Goal: Task Accomplishment & Management: Use online tool/utility

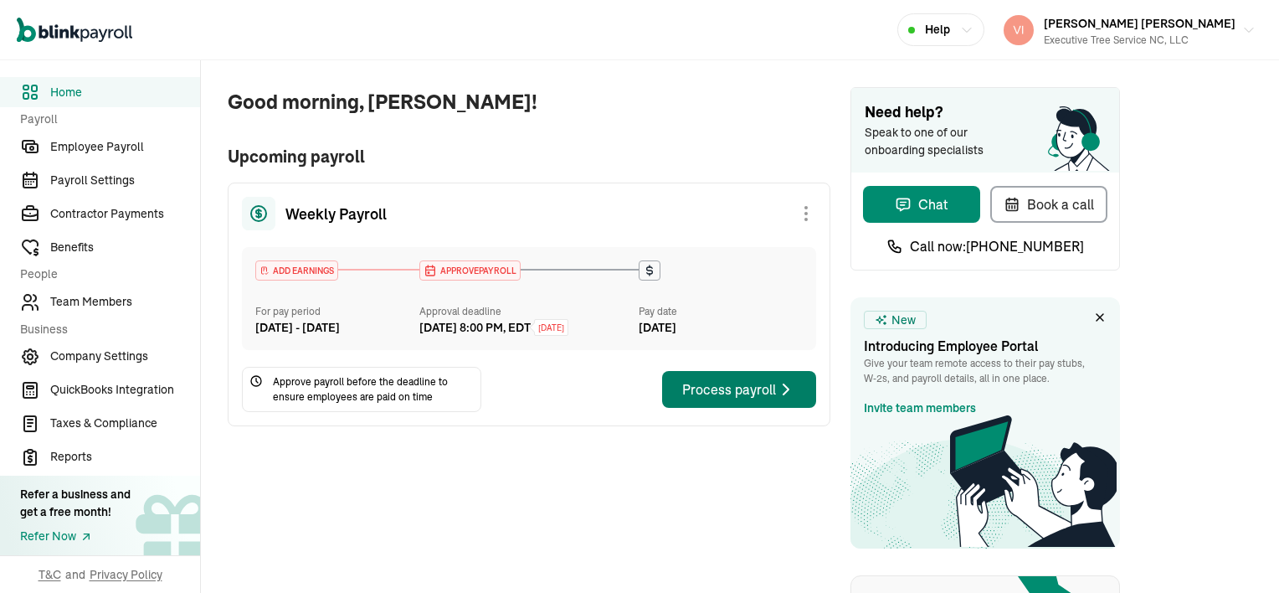
click at [703, 399] on div "Process payroll" at bounding box center [739, 389] width 114 height 20
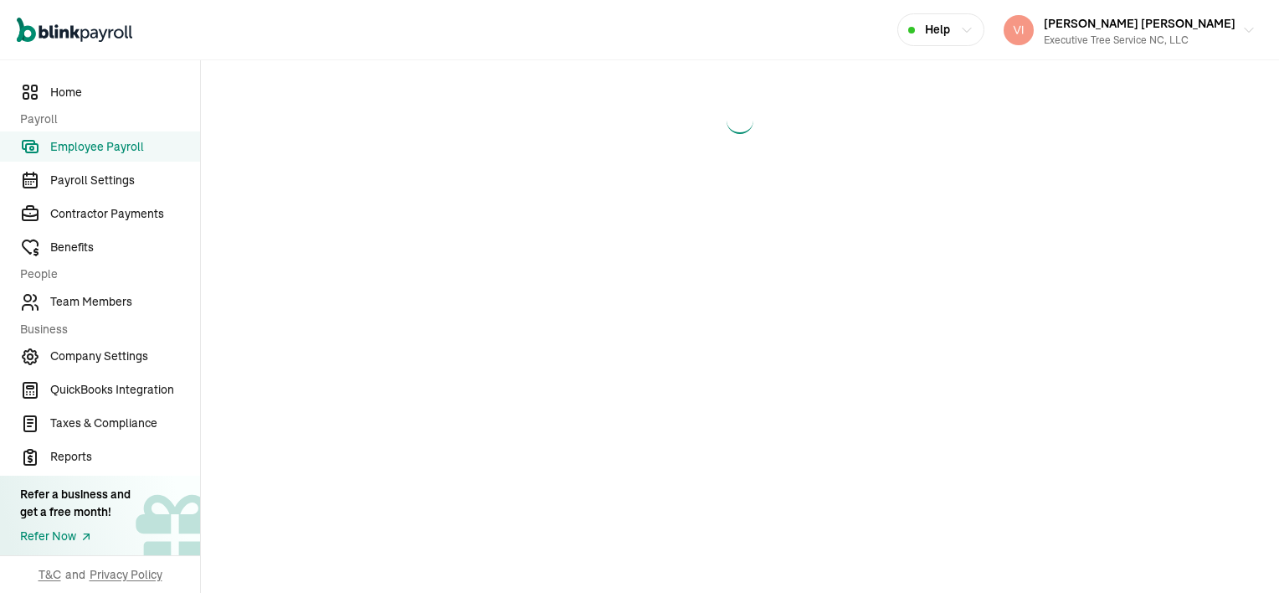
select select "direct_deposit"
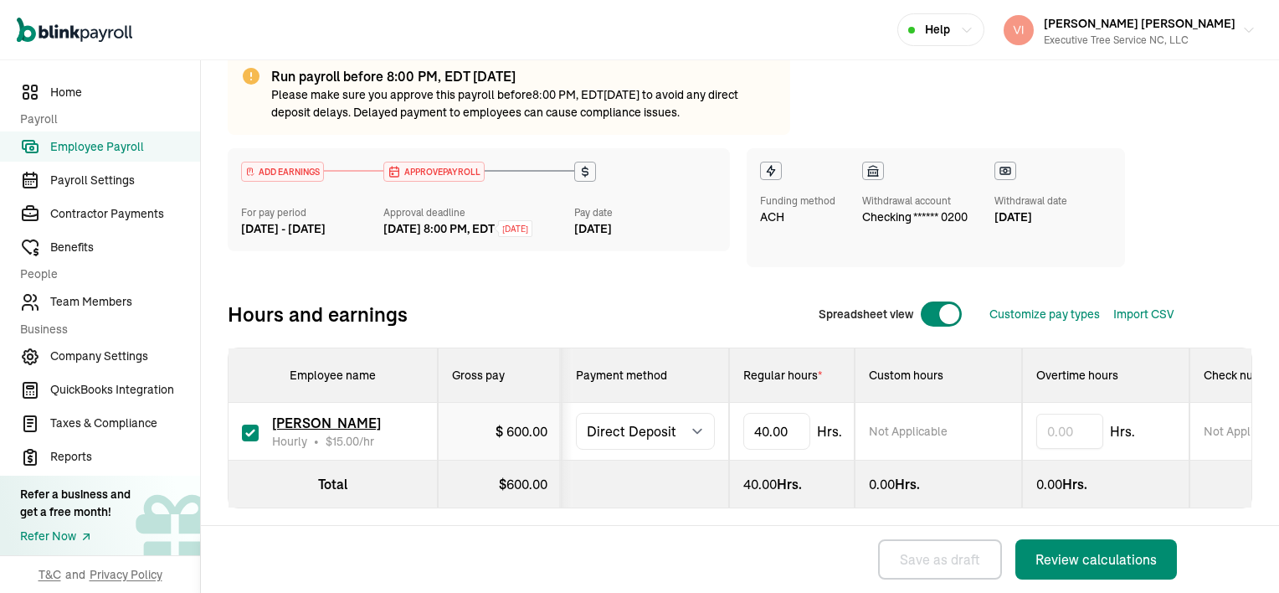
scroll to position [144, 0]
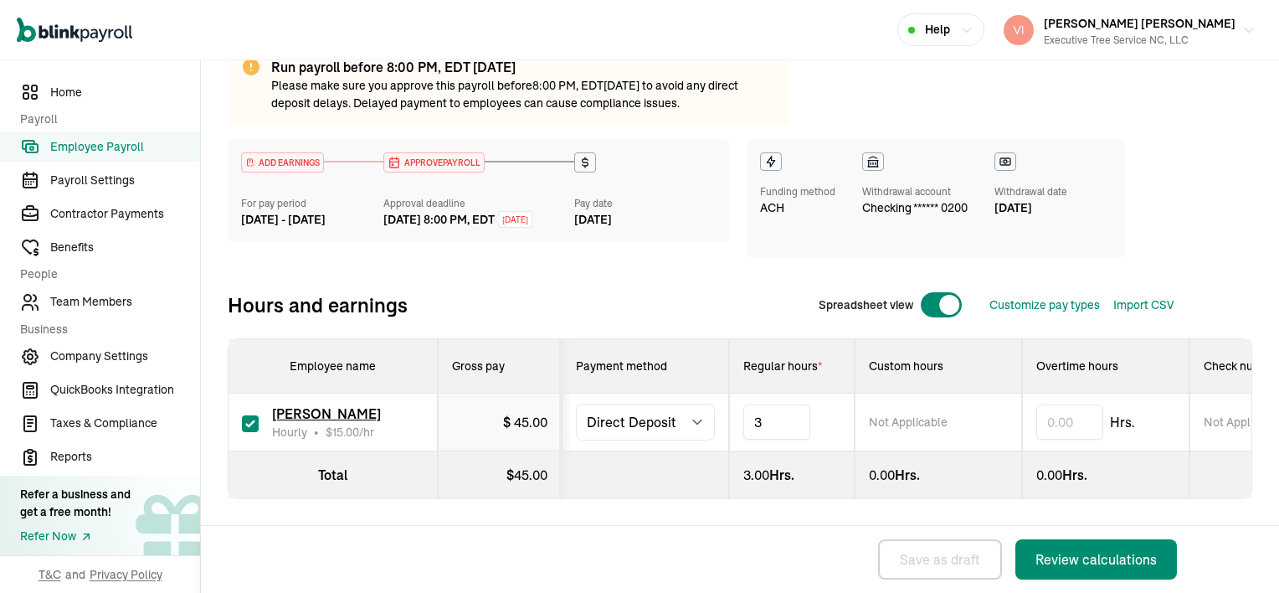
type input "34"
click at [1082, 562] on div "Review calculations" at bounding box center [1095, 559] width 121 height 20
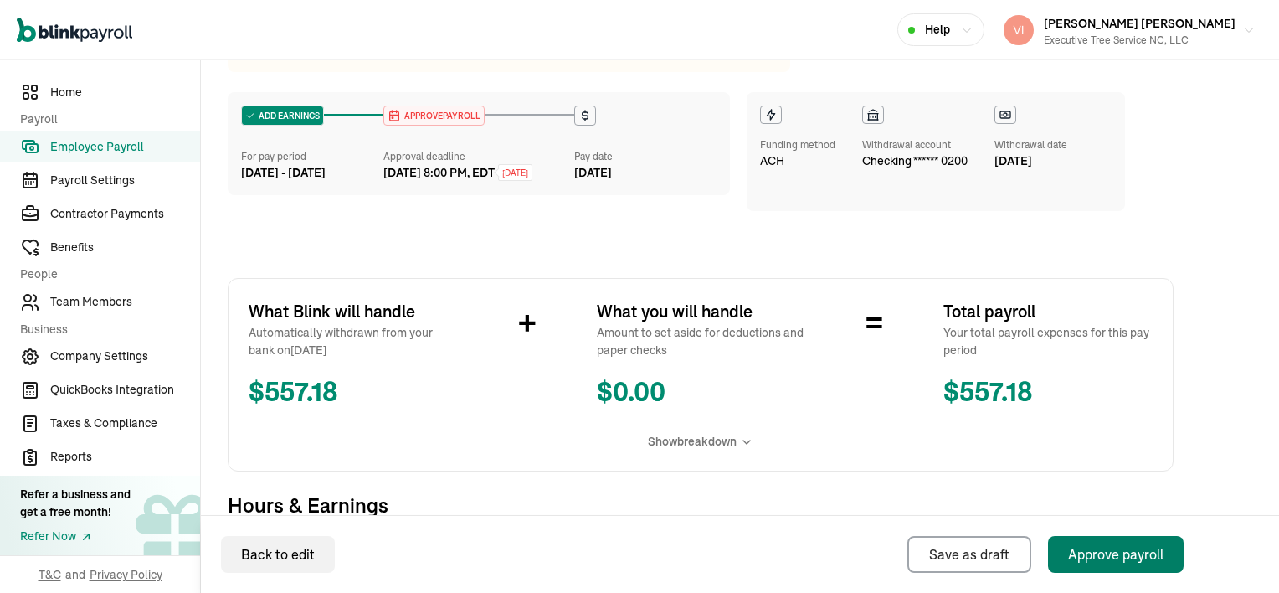
scroll to position [335, 0]
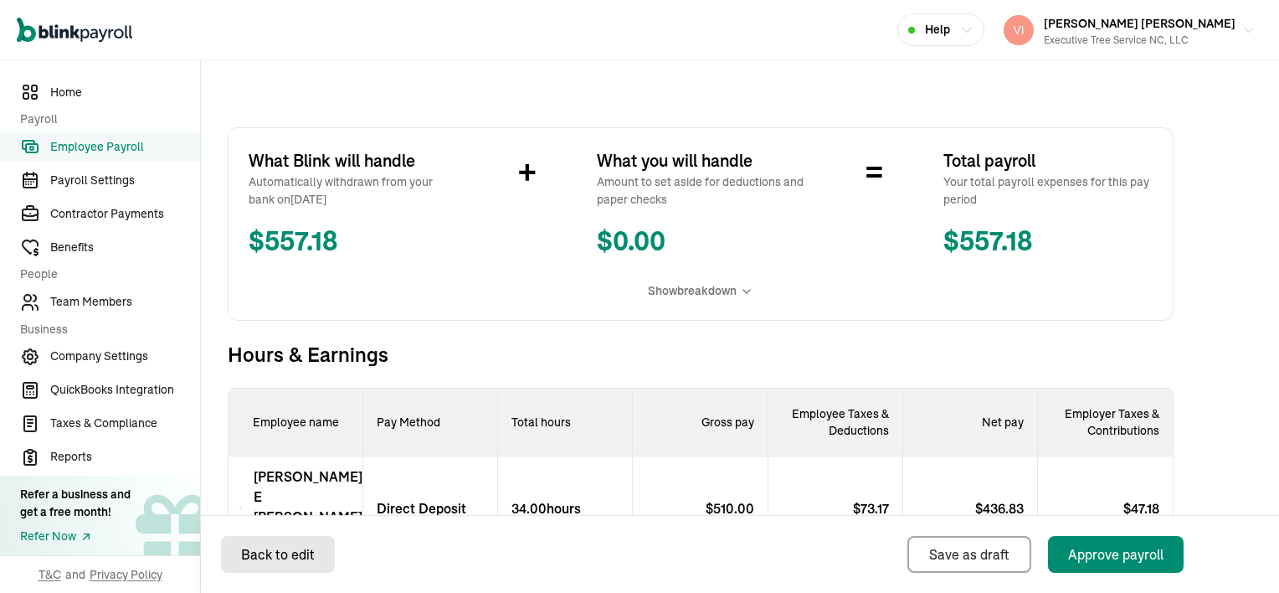
select select "direct_deposit"
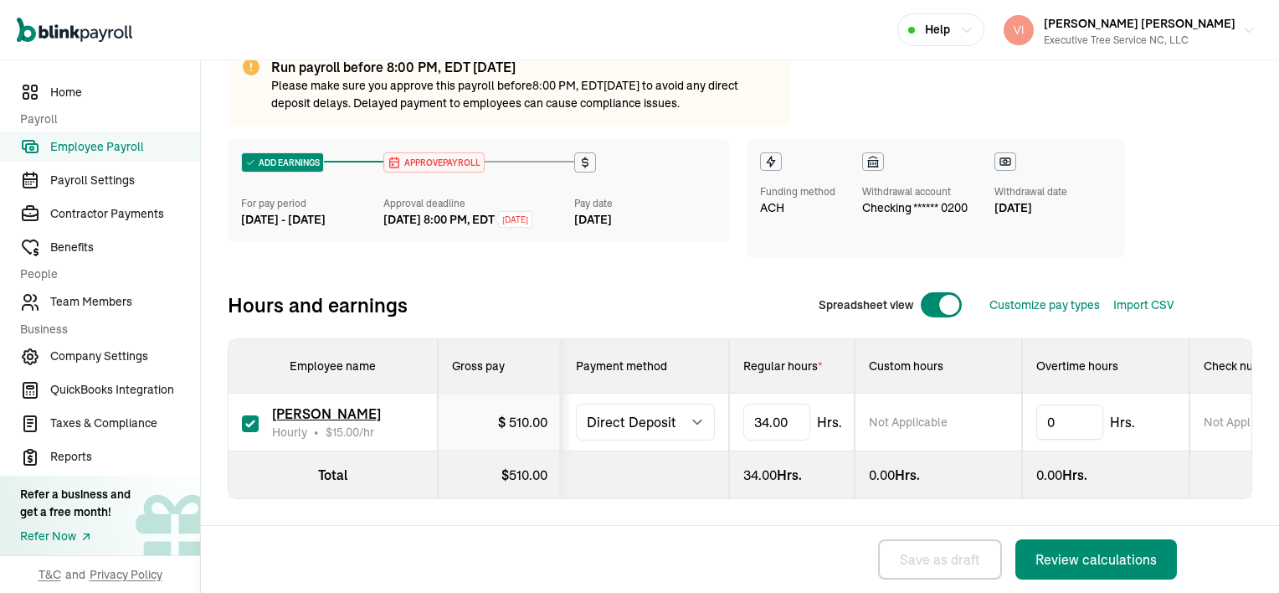
scroll to position [144, 0]
click at [1071, 556] on div "Review calculations" at bounding box center [1095, 559] width 121 height 20
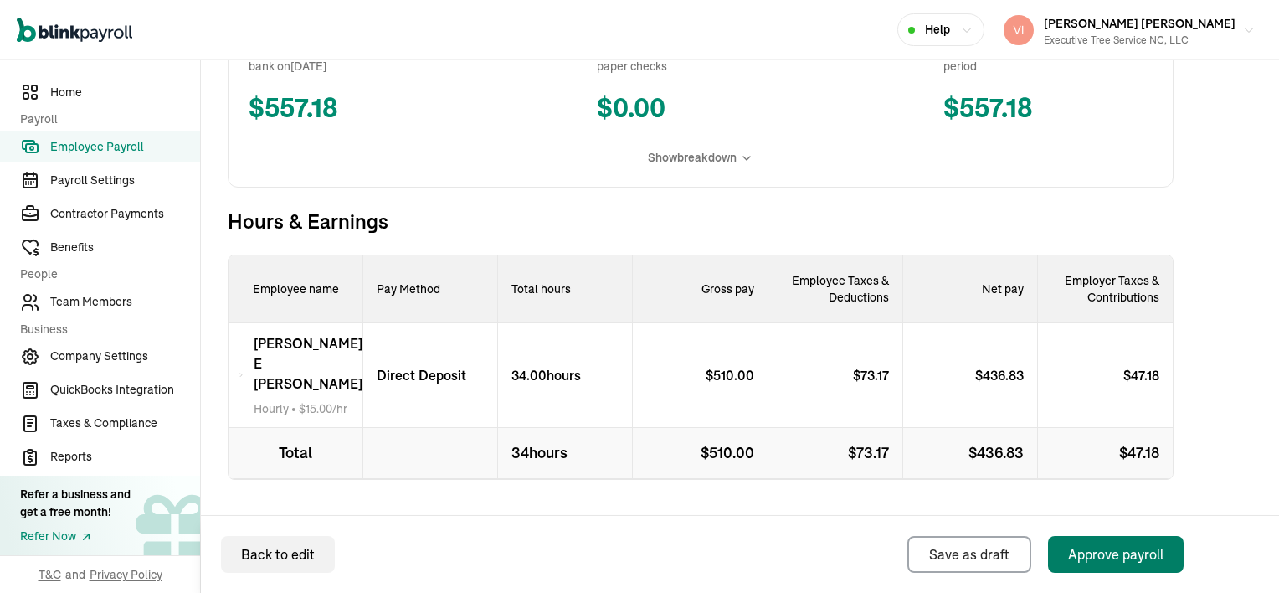
scroll to position [487, 0]
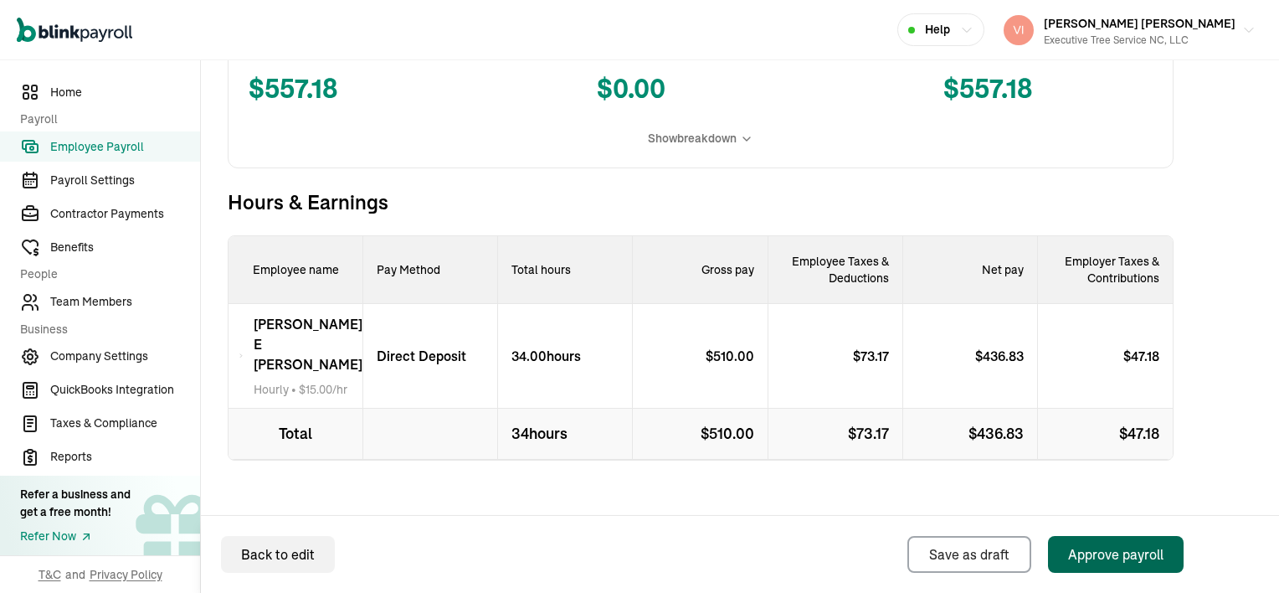
click at [1102, 560] on div "Approve payroll" at bounding box center [1115, 554] width 95 height 20
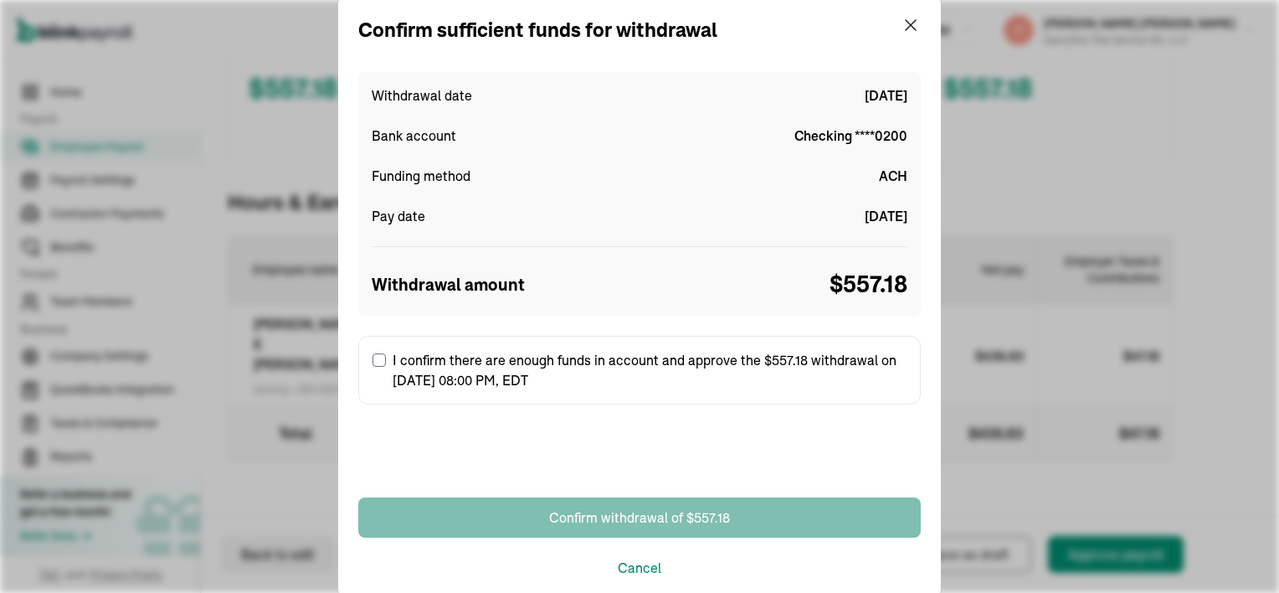
click at [380, 357] on input "I confirm there are enough funds in account and approve the $557.18 withdrawal …" at bounding box center [378, 359] width 13 height 13
checkbox input "true"
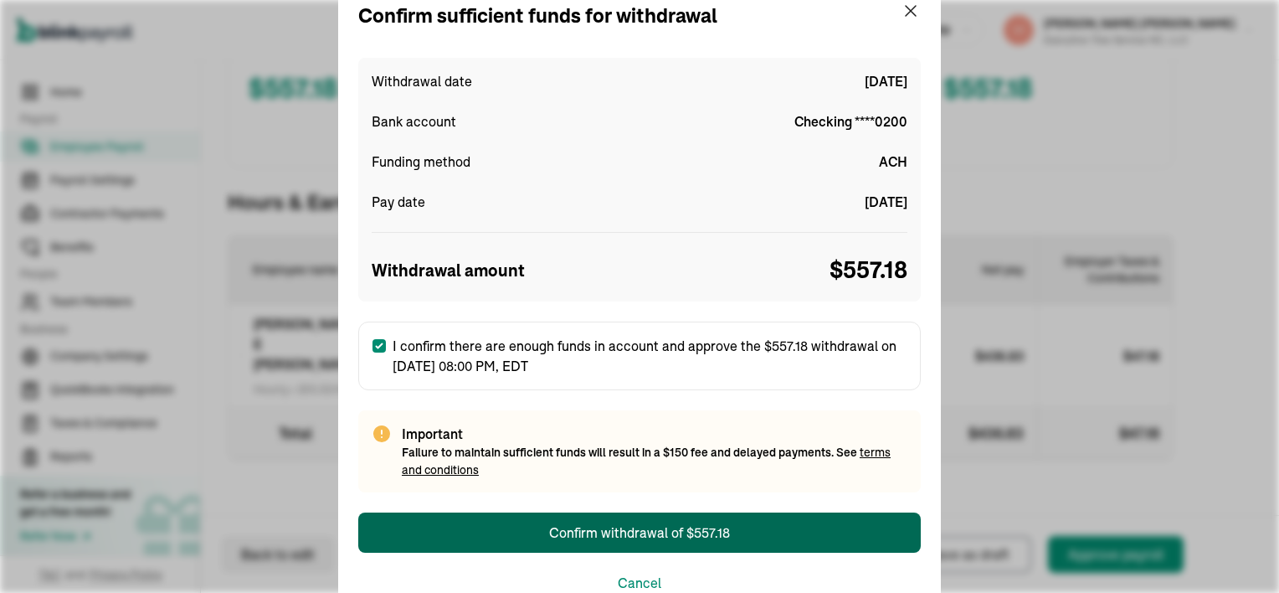
click at [656, 527] on div "Confirm withdrawal of $557.18" at bounding box center [639, 532] width 181 height 20
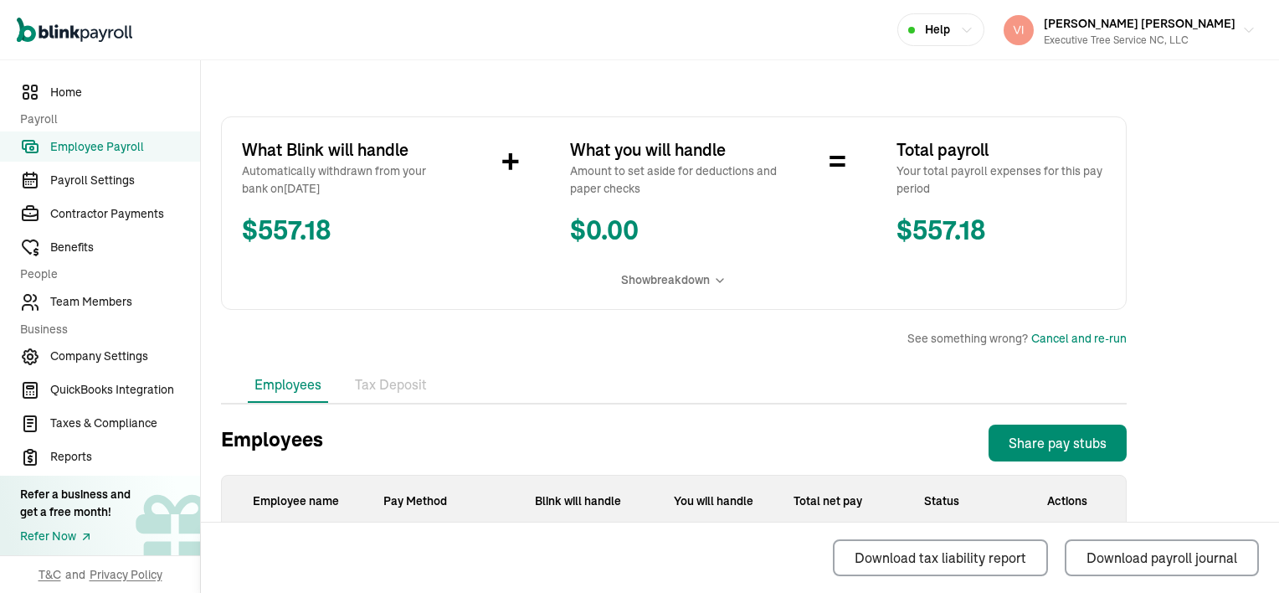
scroll to position [218, 0]
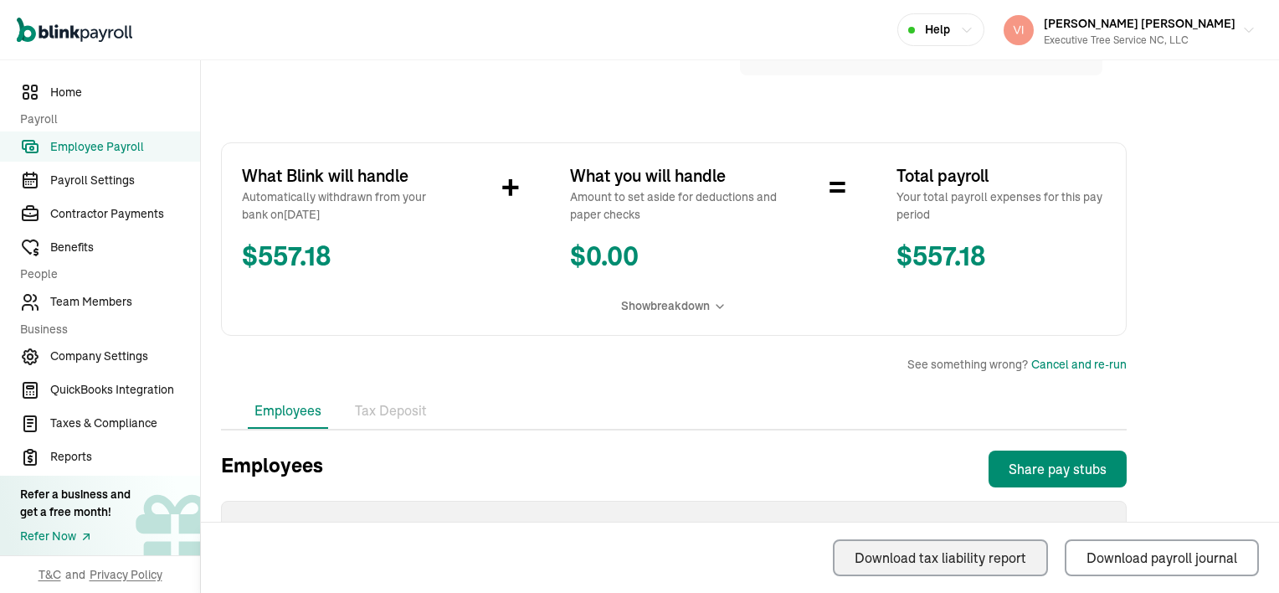
click at [984, 552] on div "Download tax liability report" at bounding box center [941, 557] width 172 height 20
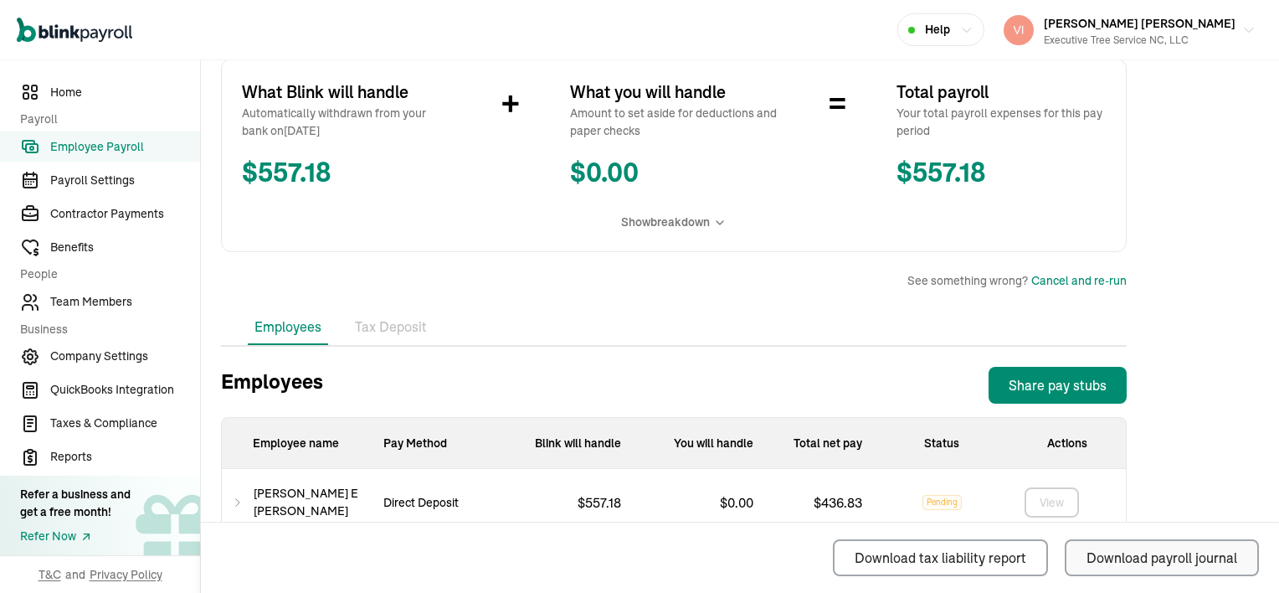
click at [1172, 558] on div "Download payroll journal" at bounding box center [1162, 557] width 151 height 20
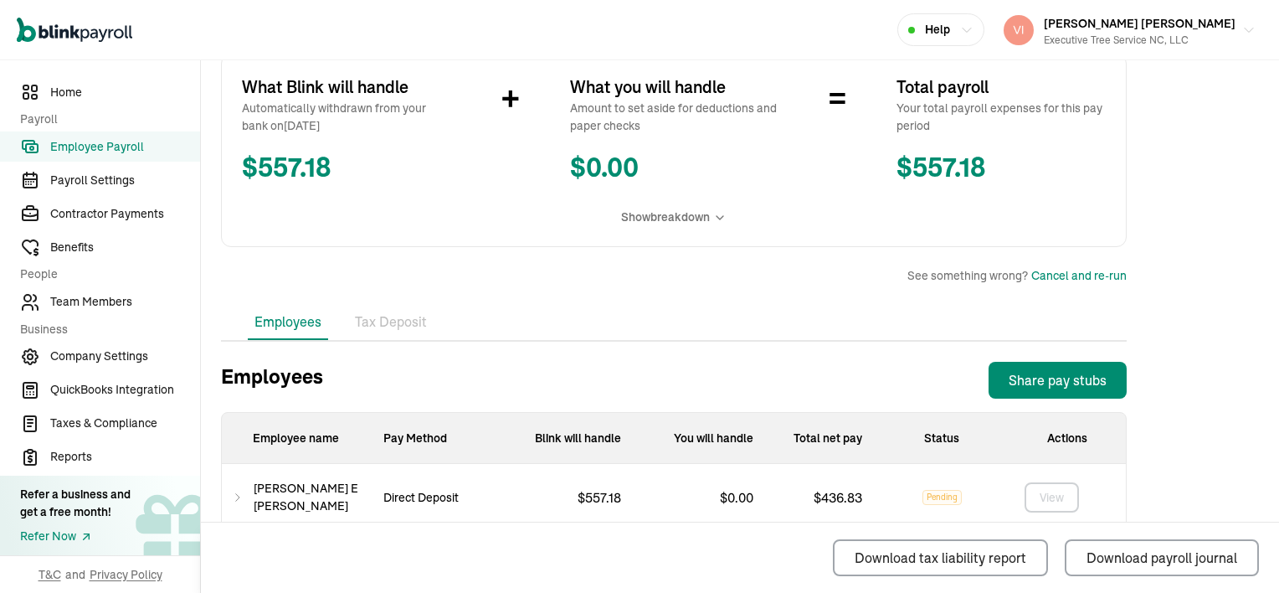
scroll to position [218, 0]
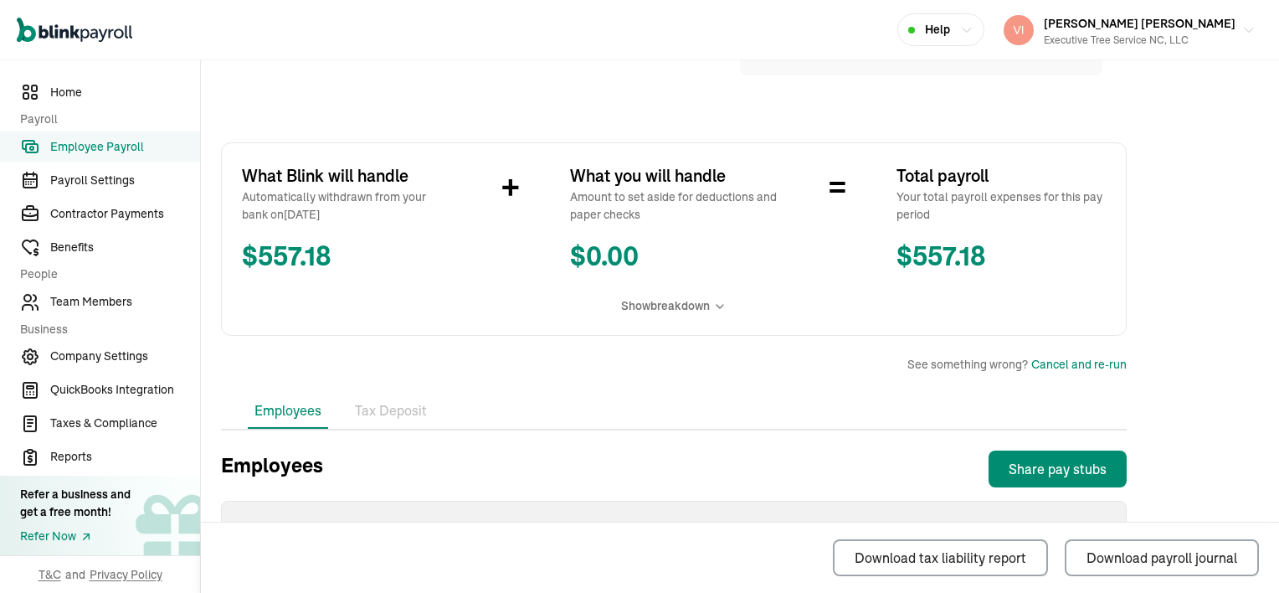
click at [1222, 52] on div "Open main menu Help [PERSON_NAME] [PERSON_NAME] Executive Tree Service NC, LLC" at bounding box center [639, 30] width 1279 height 60
click at [147, 148] on span "Employee Payroll" at bounding box center [125, 147] width 150 height 18
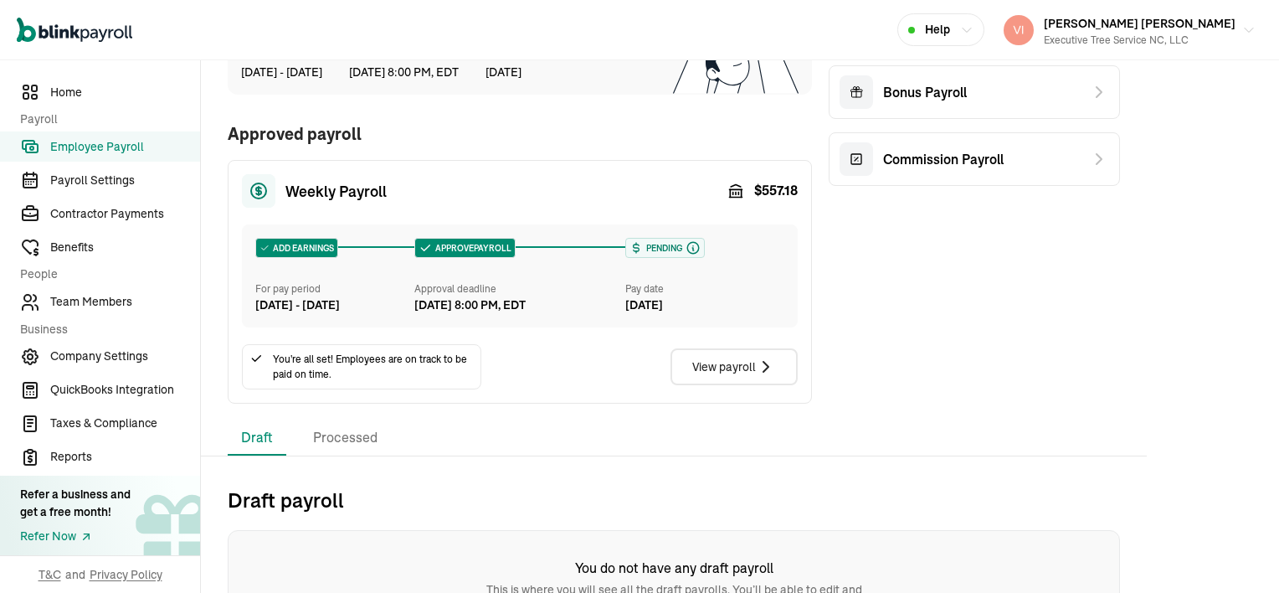
scroll to position [167, 0]
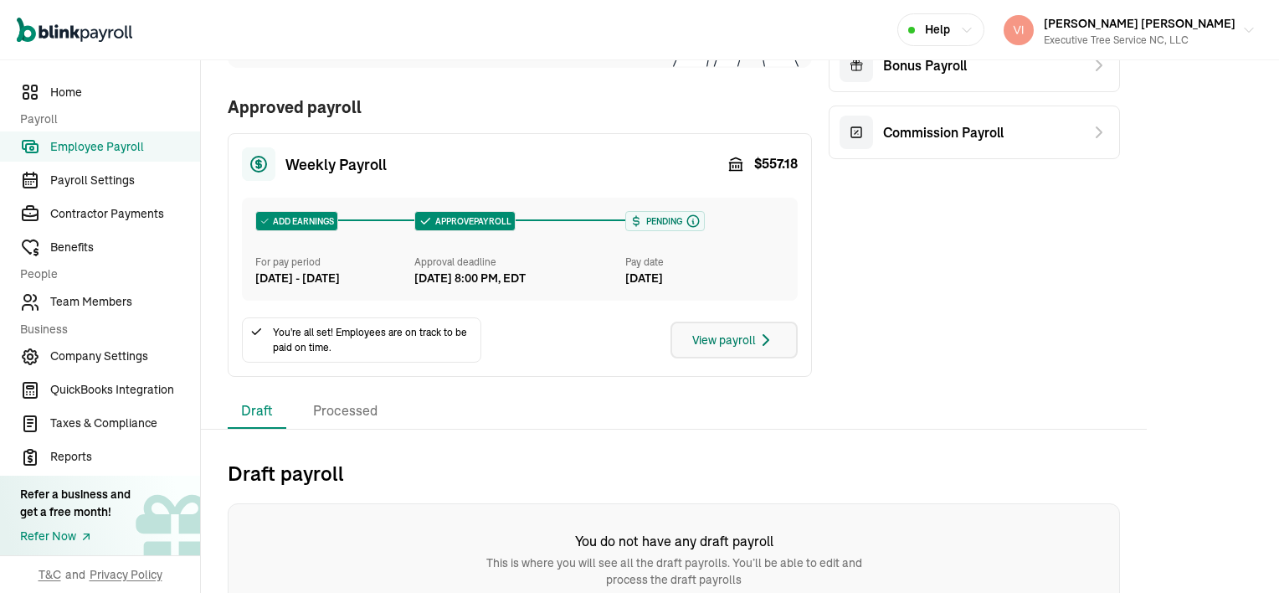
click at [769, 350] on icon "button" at bounding box center [766, 340] width 20 height 20
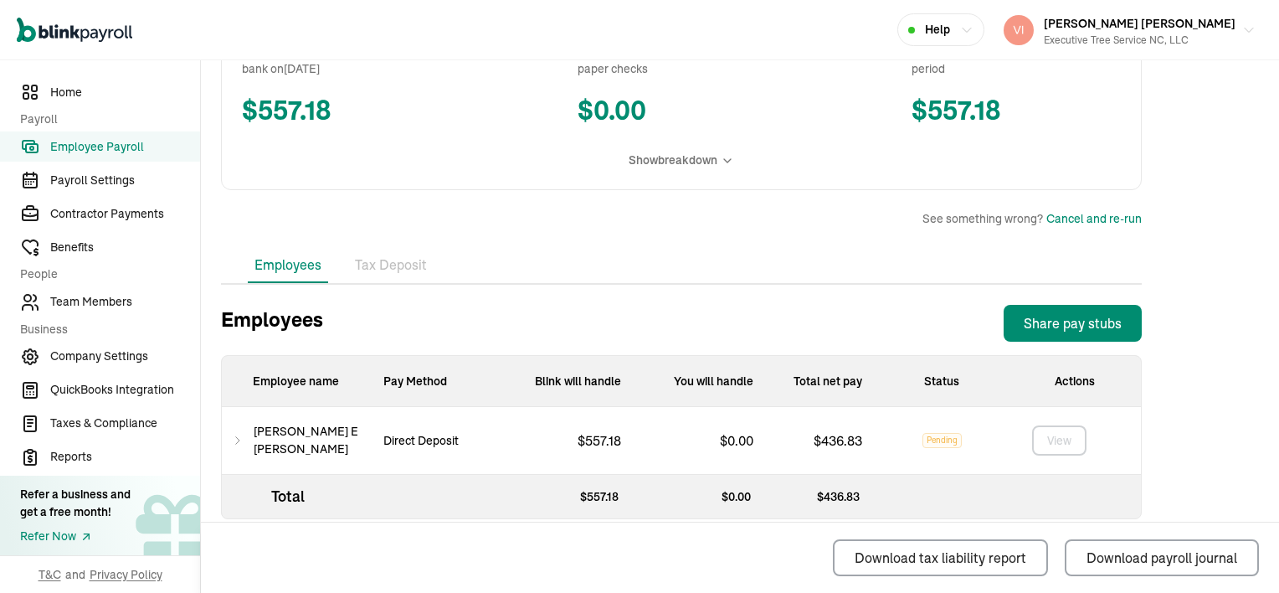
scroll to position [385, 0]
